Goal: Complete application form

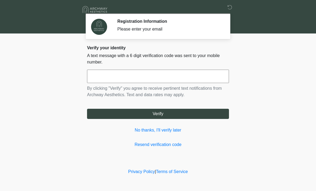
click at [152, 77] on input "text" at bounding box center [158, 76] width 142 height 13
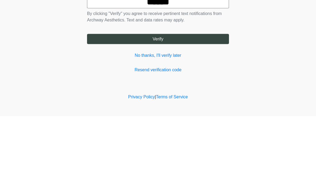
type input "******"
click at [193, 109] on button "Verify" at bounding box center [158, 114] width 142 height 10
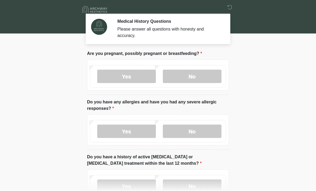
click at [190, 76] on label "No" at bounding box center [192, 76] width 59 height 13
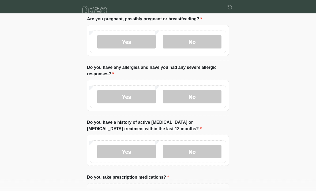
click at [201, 98] on label "No" at bounding box center [192, 96] width 59 height 13
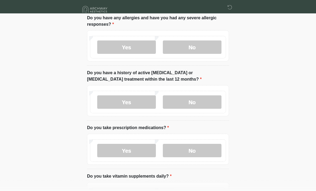
scroll to position [87, 0]
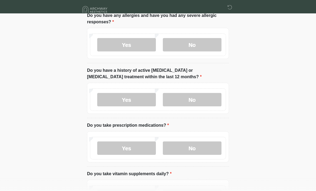
click at [206, 103] on label "No" at bounding box center [192, 99] width 59 height 13
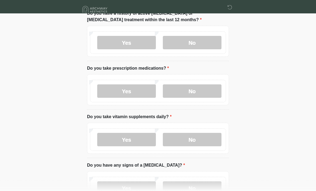
scroll to position [144, 0]
click at [203, 92] on label "No" at bounding box center [192, 90] width 59 height 13
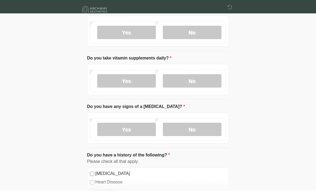
scroll to position [199, 0]
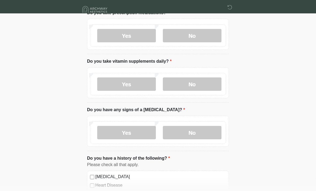
click at [135, 83] on label "Yes" at bounding box center [126, 83] width 59 height 13
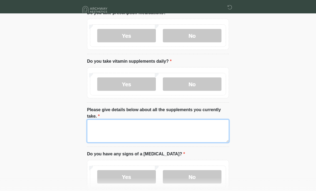
click at [110, 129] on textarea "Please give details below about all the supplements you currently take." at bounding box center [158, 131] width 142 height 23
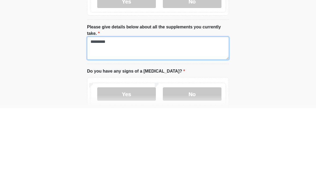
type textarea "*********"
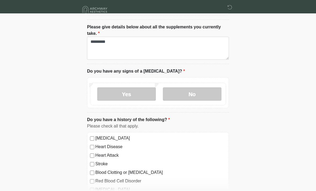
click at [195, 93] on label "No" at bounding box center [192, 93] width 59 height 13
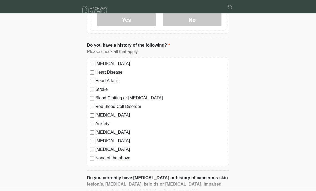
scroll to position [357, 0]
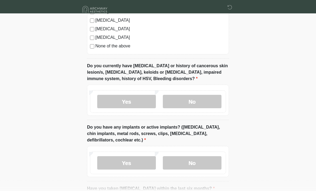
click at [186, 103] on label "No" at bounding box center [192, 101] width 59 height 13
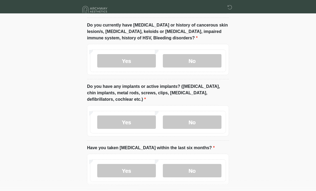
click at [201, 120] on label "No" at bounding box center [192, 122] width 59 height 13
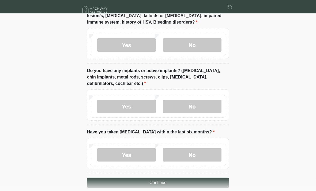
scroll to position [532, 0]
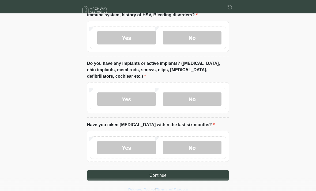
click at [197, 145] on label "No" at bounding box center [192, 147] width 59 height 13
click at [189, 176] on button "Continue" at bounding box center [158, 175] width 142 height 10
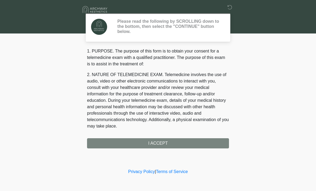
scroll to position [0, 0]
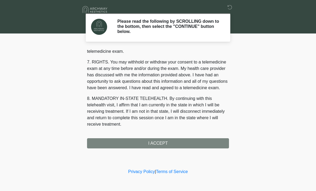
click at [174, 147] on div "1. PURPOSE. The purpose of this form is to obtain your consent for a telemedici…" at bounding box center [158, 98] width 142 height 101
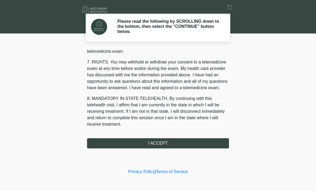
click at [159, 146] on button "I ACCEPT" at bounding box center [158, 143] width 142 height 10
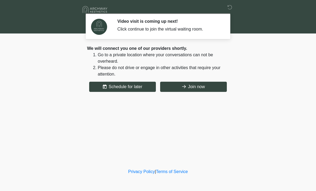
click at [203, 83] on button "Join now" at bounding box center [193, 87] width 67 height 10
